Goal: Task Accomplishment & Management: Use online tool/utility

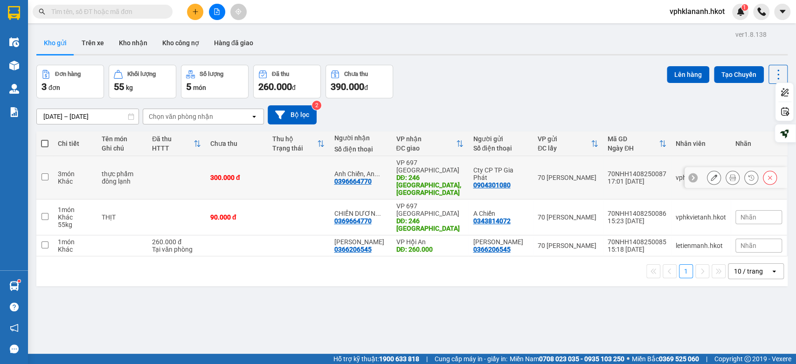
click at [46, 173] on input "checkbox" at bounding box center [44, 176] width 7 height 7
checkbox input "true"
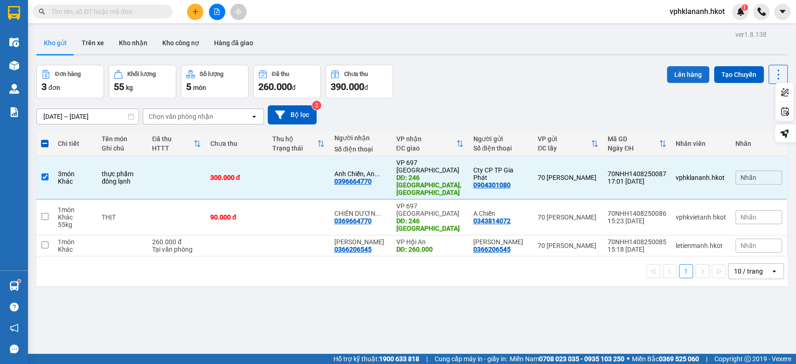
click at [675, 77] on button "Lên hàng" at bounding box center [687, 74] width 42 height 17
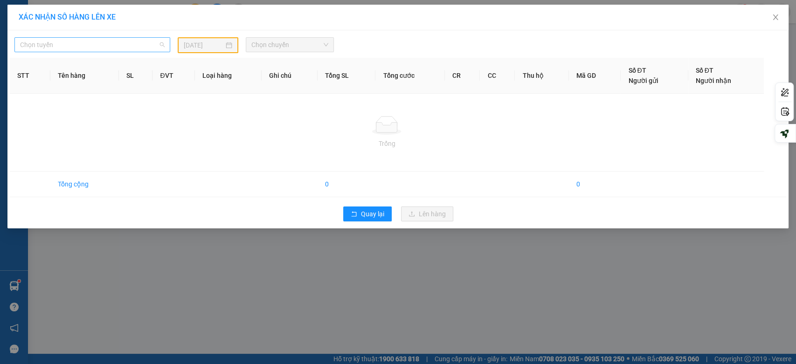
click at [117, 50] on span "Chọn tuyến" at bounding box center [92, 45] width 144 height 14
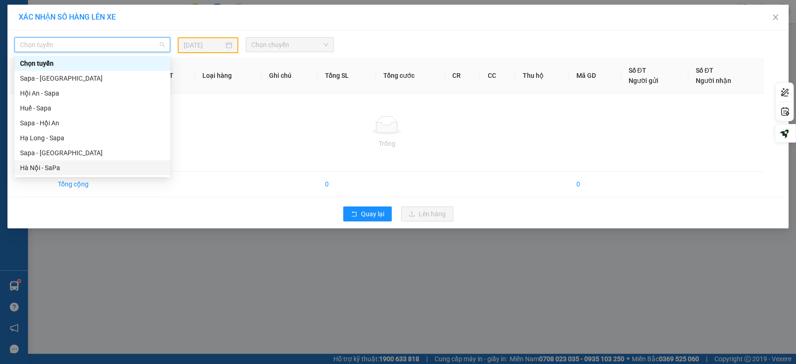
click at [48, 171] on div "Hà Nội - SaPa" at bounding box center [92, 168] width 144 height 10
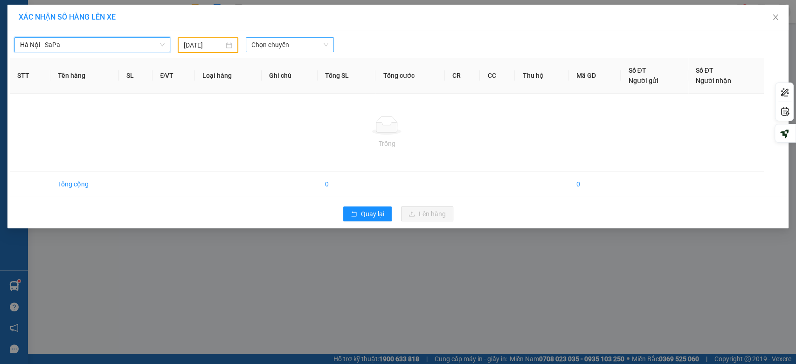
click at [273, 46] on span "Chọn chuyến" at bounding box center [289, 45] width 76 height 14
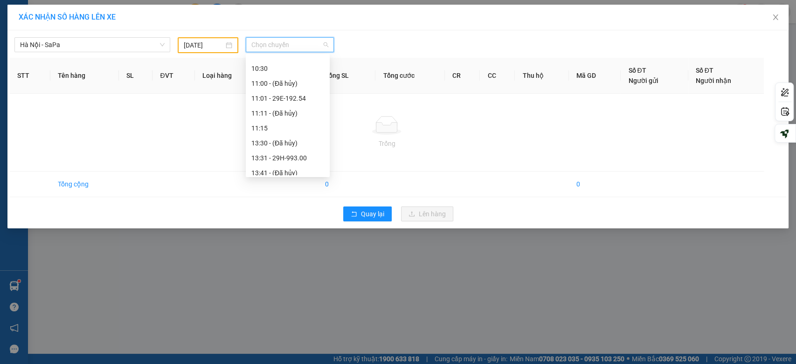
scroll to position [188, 0]
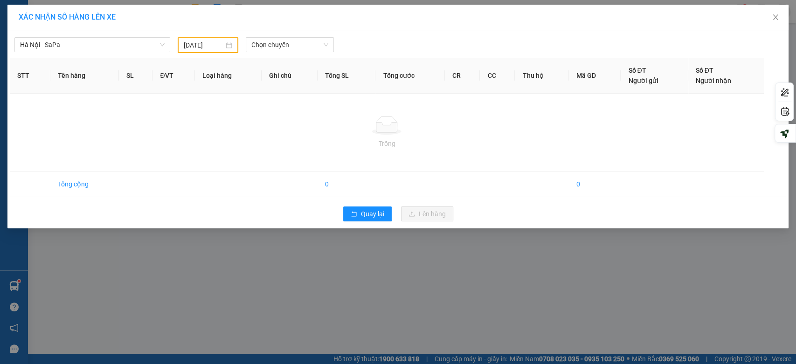
click at [313, 300] on div "XÁC NHẬN SỐ HÀNG LÊN XE [GEOGRAPHIC_DATA] - SaPa [DATE] Chọn chuyến STT Tên hàn…" at bounding box center [398, 182] width 796 height 364
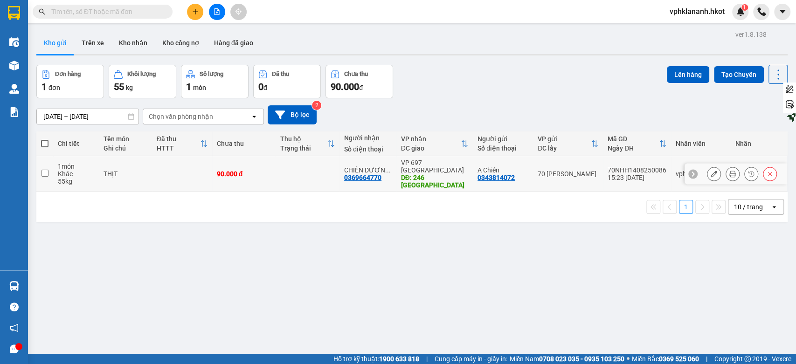
click at [50, 172] on td at bounding box center [44, 174] width 17 height 36
checkbox input "true"
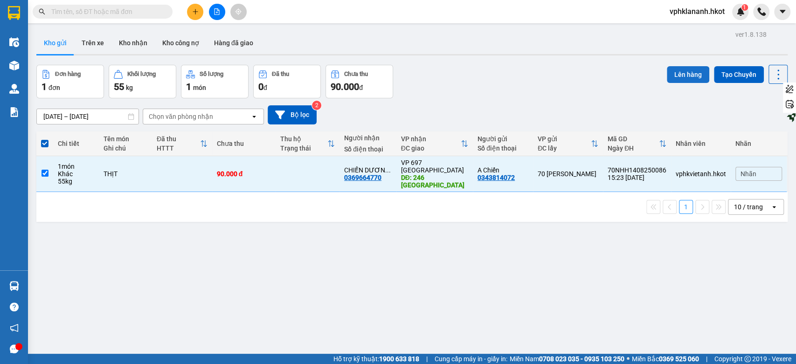
click at [682, 75] on button "Lên hàng" at bounding box center [687, 74] width 42 height 17
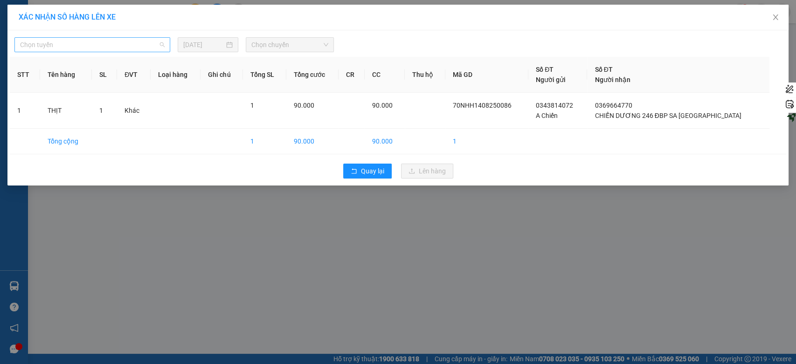
click at [59, 50] on span "Chọn tuyến" at bounding box center [92, 45] width 144 height 14
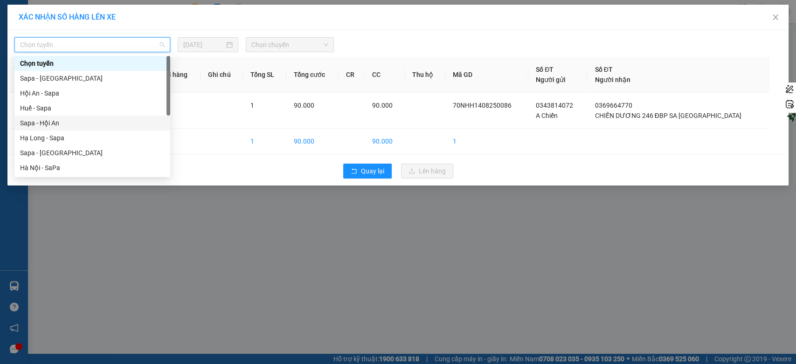
scroll to position [86, 0]
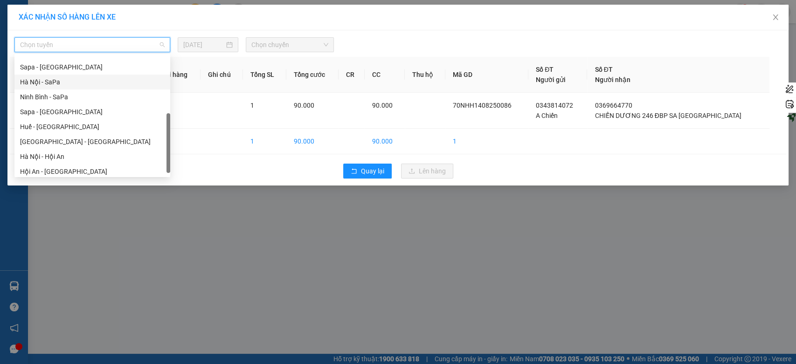
click at [54, 80] on div "Hà Nội - SaPa" at bounding box center [92, 82] width 144 height 10
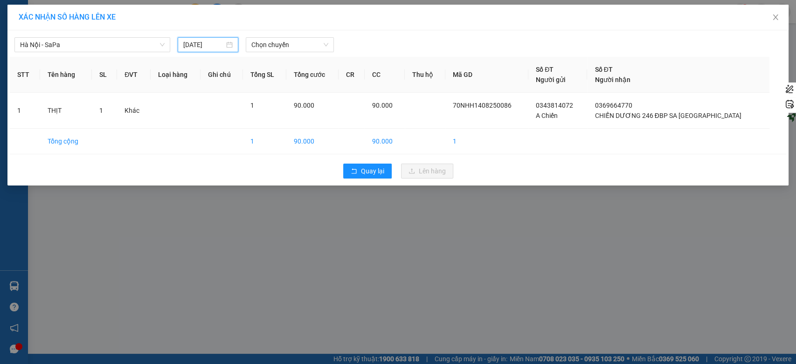
click at [201, 47] on input "15/08/2025" at bounding box center [203, 45] width 41 height 10
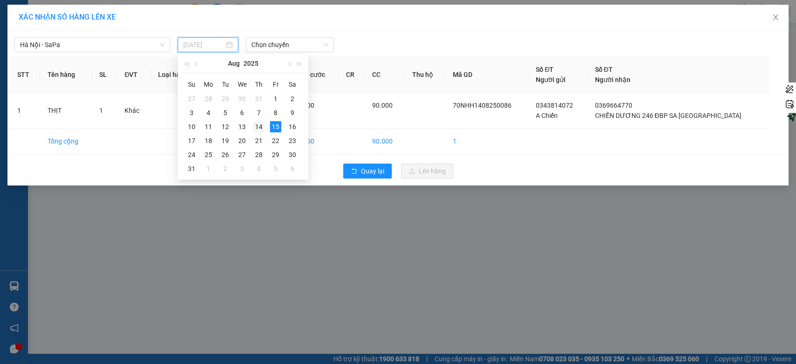
click at [259, 124] on div "14" at bounding box center [258, 126] width 11 height 11
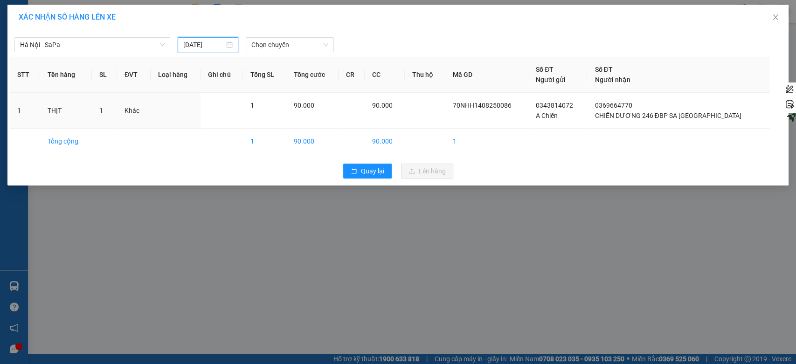
type input "[DATE]"
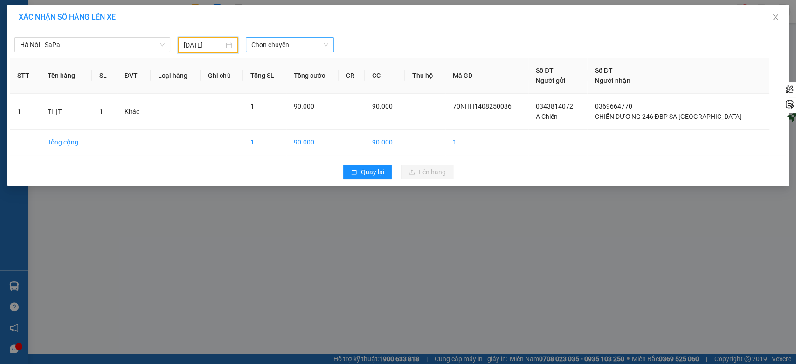
click at [288, 41] on span "Chọn chuyến" at bounding box center [289, 45] width 76 height 14
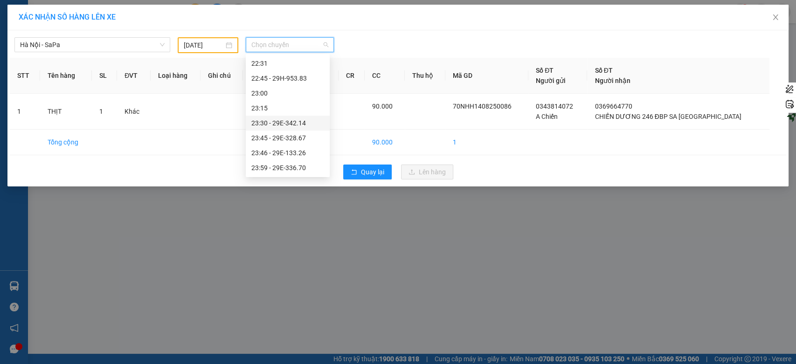
scroll to position [395, 0]
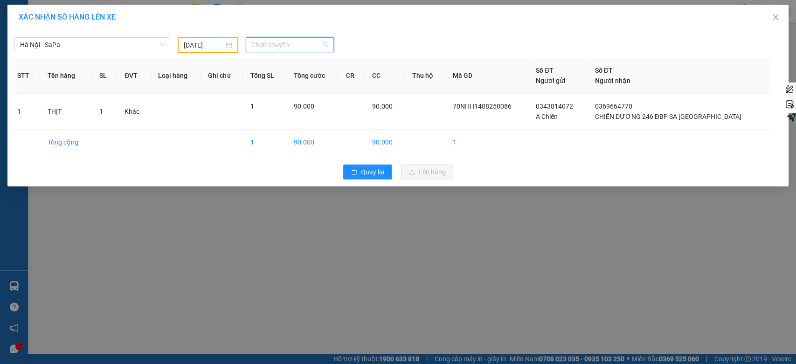
click at [283, 48] on span "Chọn chuyến" at bounding box center [289, 45] width 76 height 14
click at [349, 225] on div "XÁC NHẬN SỐ HÀNG LÊN XE Hà Nội - SaPa 14/08/2025 Chọn chuyến STT Tên hàng SL ĐV…" at bounding box center [398, 182] width 796 height 364
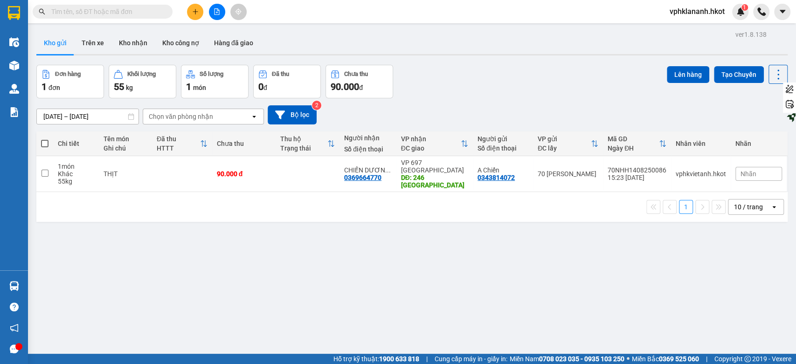
click at [591, 92] on div "Đơn hàng 1 đơn Khối lượng 55 kg Số lượng 1 món Đã thu 0 đ Chưa thu 90.000 đ Lên…" at bounding box center [411, 82] width 751 height 34
click at [771, 72] on icon at bounding box center [777, 74] width 13 height 13
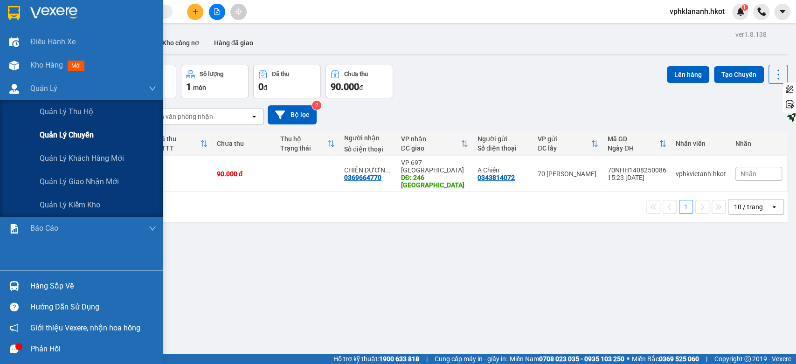
click at [71, 133] on span "Quản lý chuyến" at bounding box center [67, 135] width 54 height 12
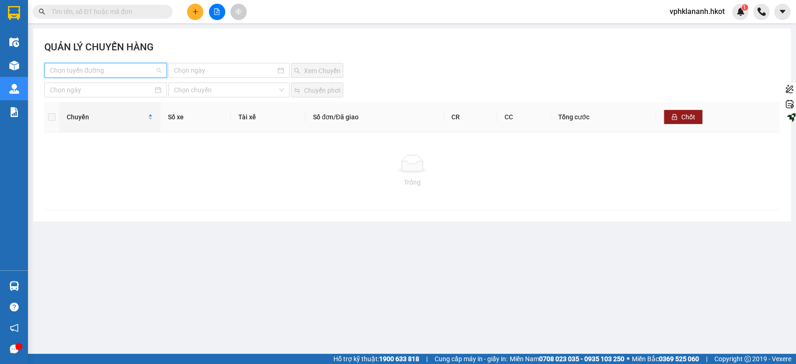
click at [88, 69] on input "search" at bounding box center [102, 70] width 105 height 14
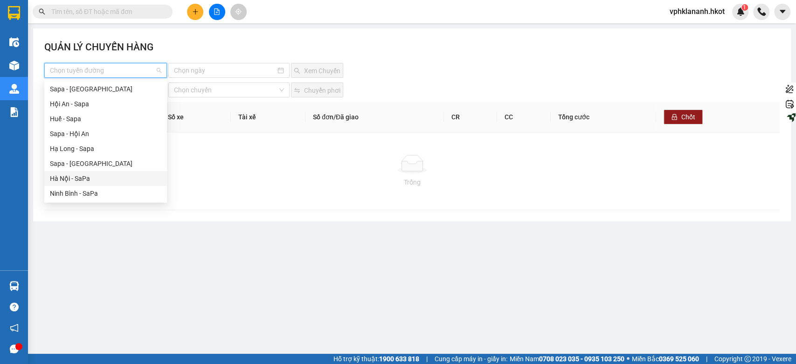
click at [411, 256] on main "QUẢN LÝ CHUYẾN HÀNG Chọn tuyến đường Xem Chuyến Chọn chuyến Chuyển phơi Chuyến …" at bounding box center [398, 177] width 796 height 354
